Goal: Navigation & Orientation: Find specific page/section

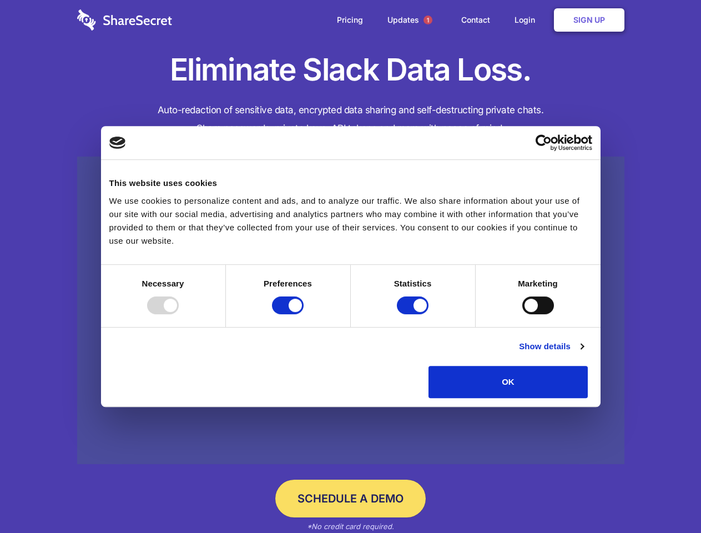
click at [179, 314] on div at bounding box center [163, 305] width 32 height 18
click at [303, 314] on input "Preferences" at bounding box center [288, 305] width 32 height 18
checkbox input "false"
click at [414, 314] on input "Statistics" at bounding box center [413, 305] width 32 height 18
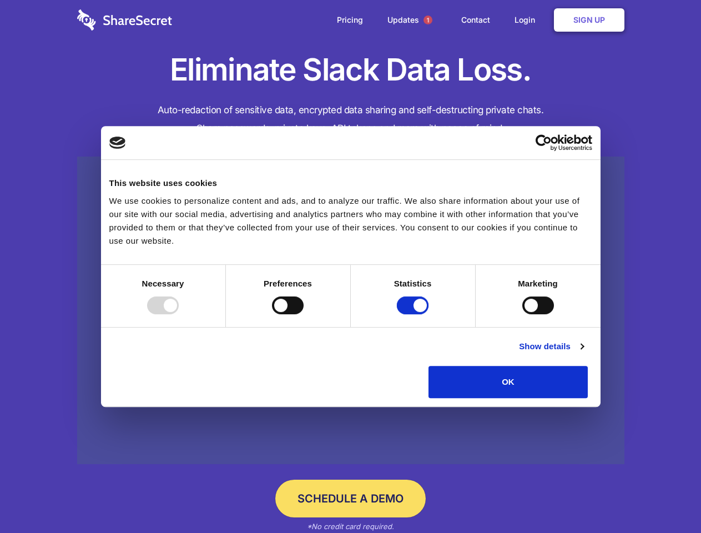
checkbox input "false"
click at [522, 314] on input "Marketing" at bounding box center [538, 305] width 32 height 18
checkbox input "true"
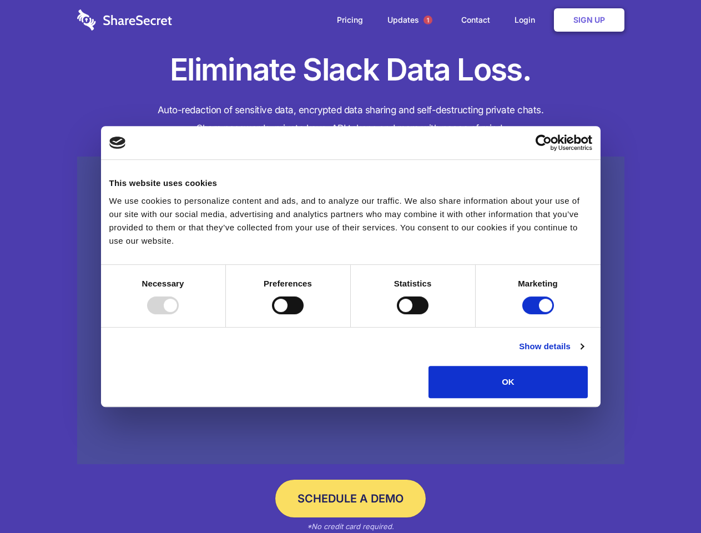
click at [583, 353] on link "Show details" at bounding box center [551, 345] width 64 height 13
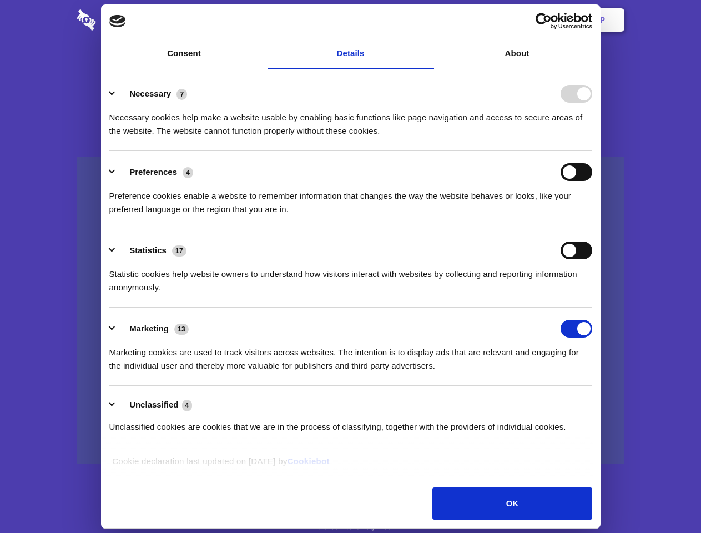
click at [592, 151] on li "Necessary 7 Necessary cookies help make a website usable by enabling basic func…" at bounding box center [350, 112] width 483 height 78
click at [427, 20] on span "1" at bounding box center [427, 20] width 9 height 9
